Goal: Complete application form

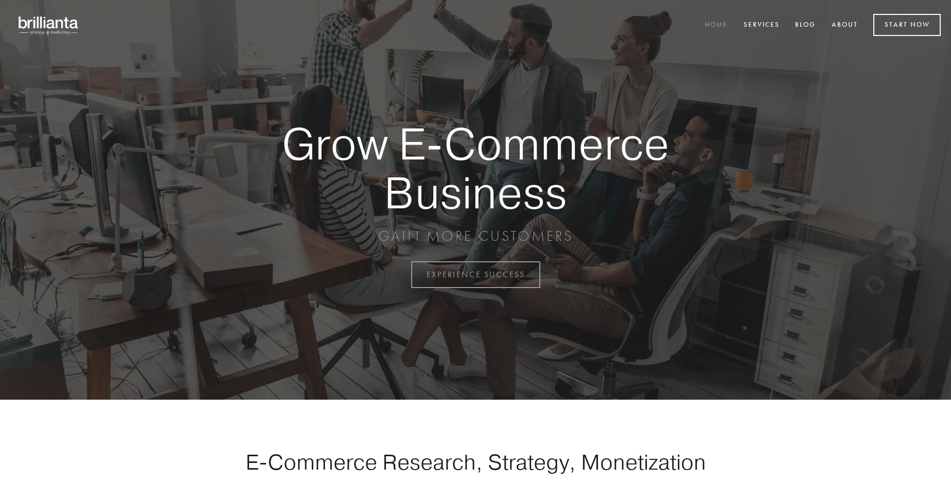
scroll to position [2697, 0]
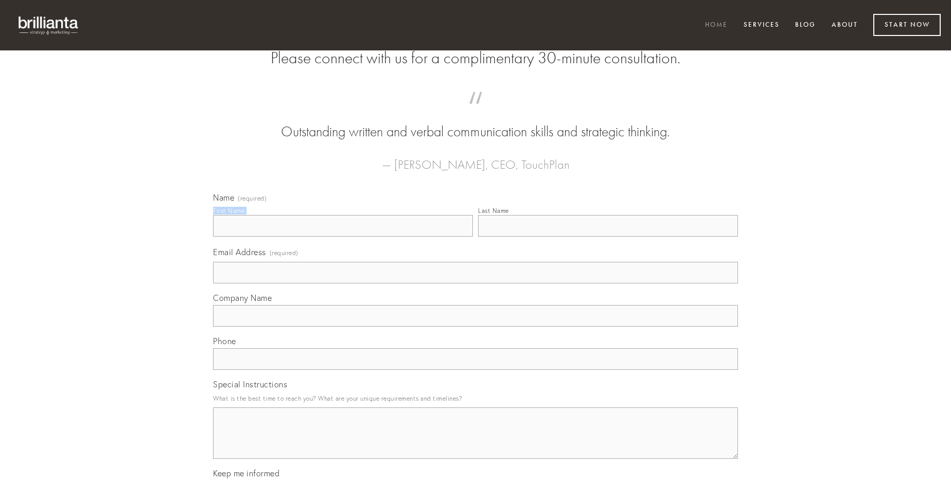
type input "[PERSON_NAME]"
click at [608, 237] on input "Last Name" at bounding box center [608, 226] width 260 height 22
type input "[PERSON_NAME]"
click at [475, 284] on input "Email Address (required)" at bounding box center [475, 273] width 525 height 22
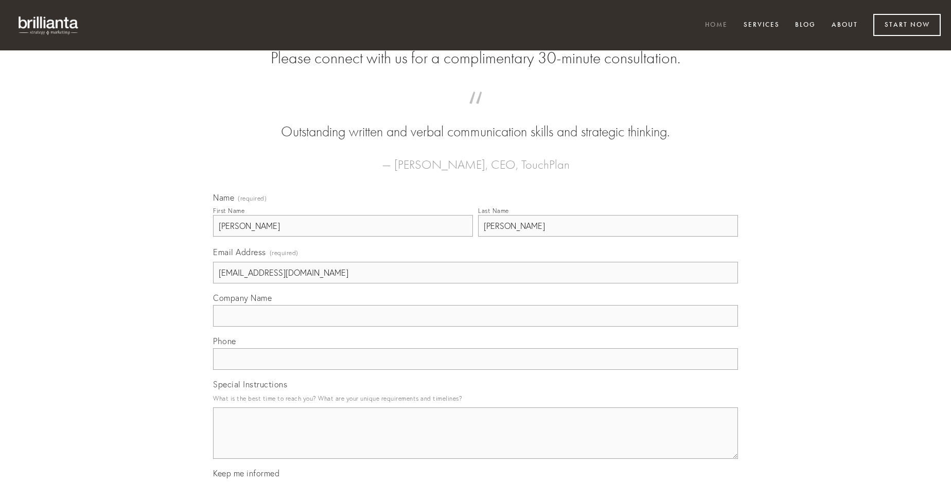
type input "[EMAIL_ADDRESS][DOMAIN_NAME]"
click at [475, 327] on input "Company Name" at bounding box center [475, 316] width 525 height 22
type input "amissio"
click at [475, 370] on input "text" at bounding box center [475, 359] width 525 height 22
click at [475, 442] on textarea "Special Instructions" at bounding box center [475, 432] width 525 height 51
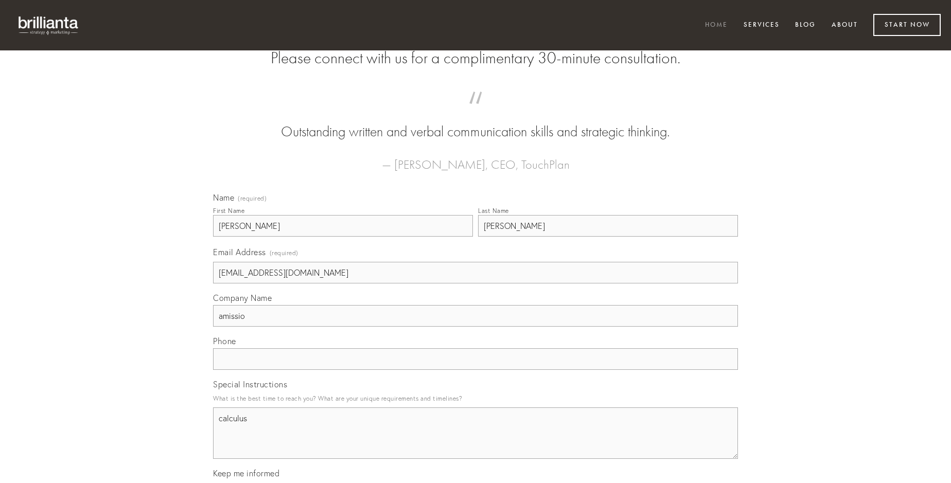
type textarea "calculus"
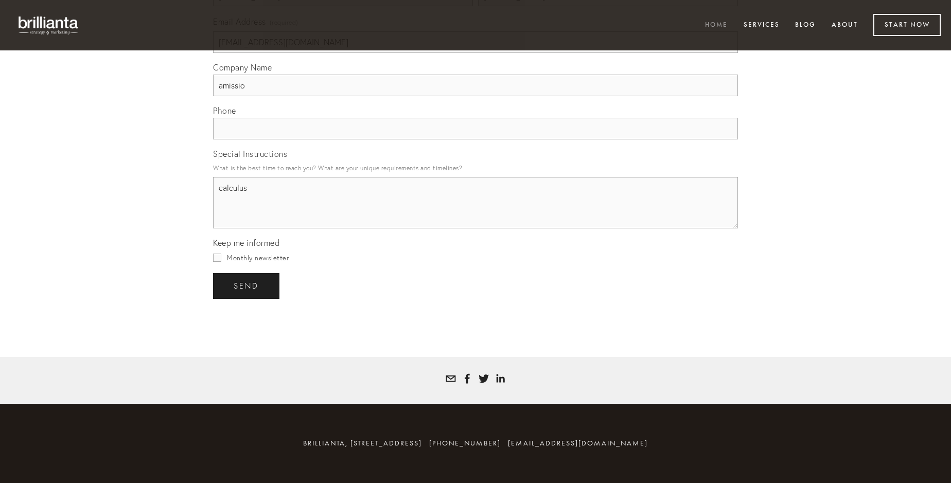
click at [247, 286] on span "send" at bounding box center [246, 285] width 25 height 9
